Goal: Task Accomplishment & Management: Manage account settings

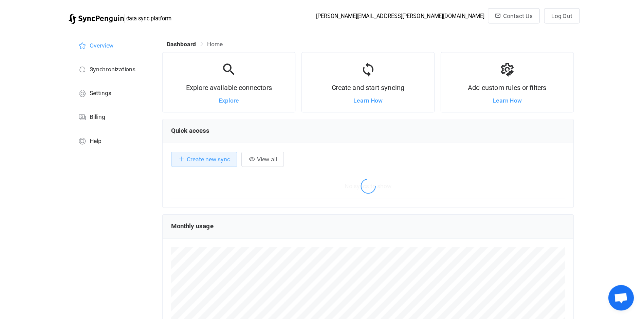
scroll to position [131, 328]
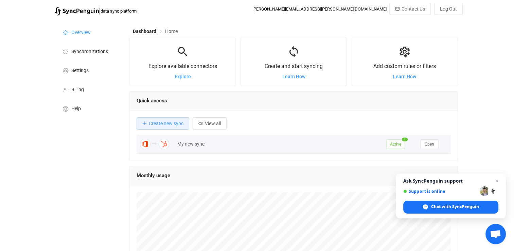
click at [249, 141] on div "My new sync" at bounding box center [278, 144] width 209 height 8
click at [198, 144] on div "My new sync" at bounding box center [278, 144] width 209 height 8
click at [433, 143] on span "Open" at bounding box center [429, 144] width 10 height 5
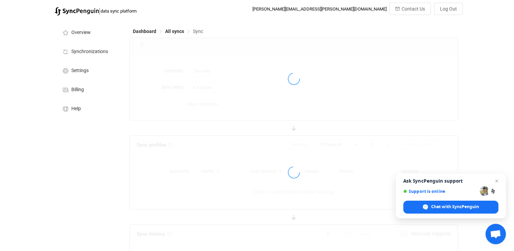
type input "Office 365 → HubSpot"
type input "10 minutes"
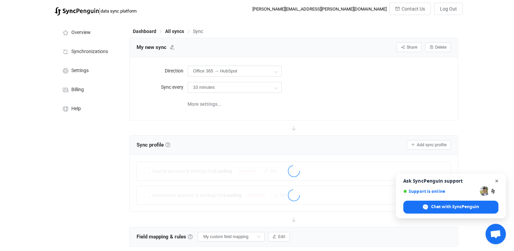
click at [497, 180] on span "Open chat" at bounding box center [496, 181] width 8 height 8
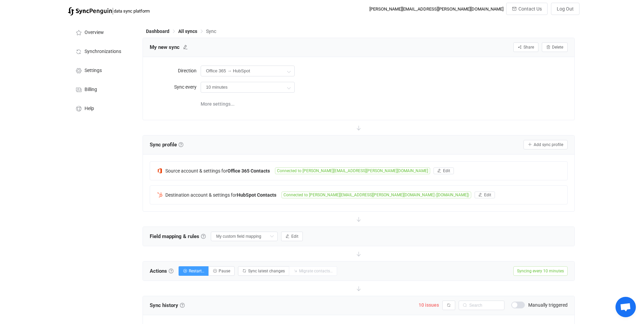
click at [325, 159] on div "Source account & settings for Office 365 Contacts Connected to [PERSON_NAME][EM…" at bounding box center [359, 183] width 432 height 57
click at [88, 175] on div "Overview Synchronizations Settings Billing Help" at bounding box center [102, 292] width 75 height 546
